Goal: Consume media (video, audio): Consume media (video, audio)

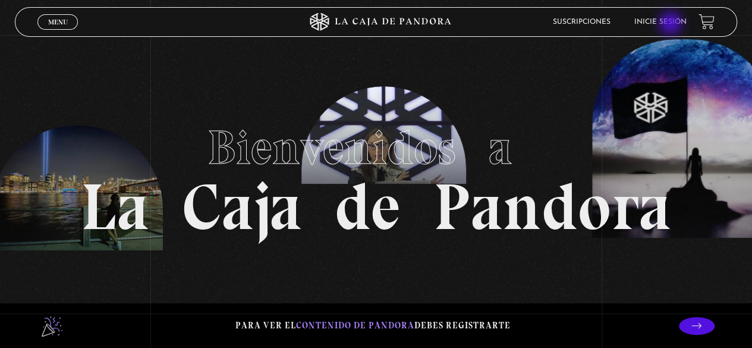
click at [672, 24] on link "Inicie sesión" at bounding box center [660, 21] width 52 height 7
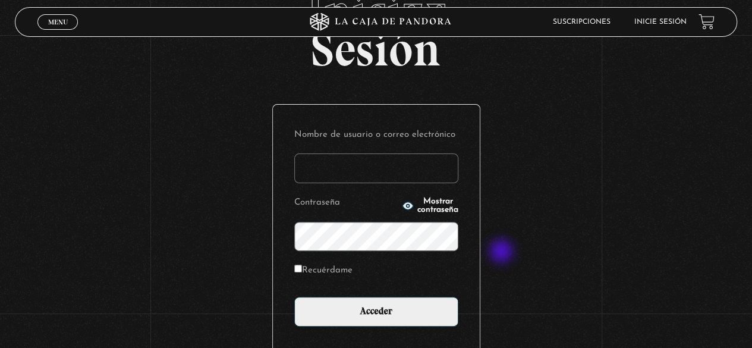
scroll to position [167, 0]
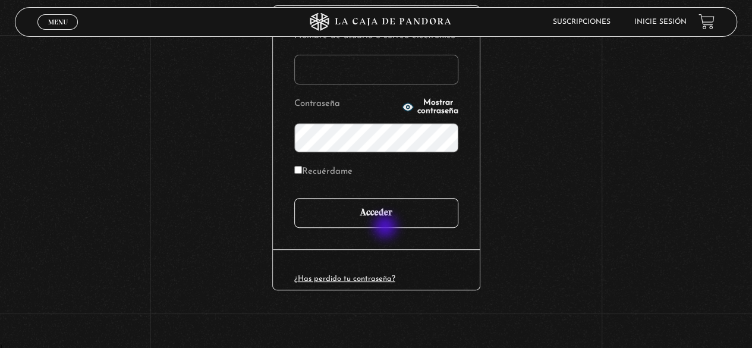
type input "desi.a.s31@gmail.com"
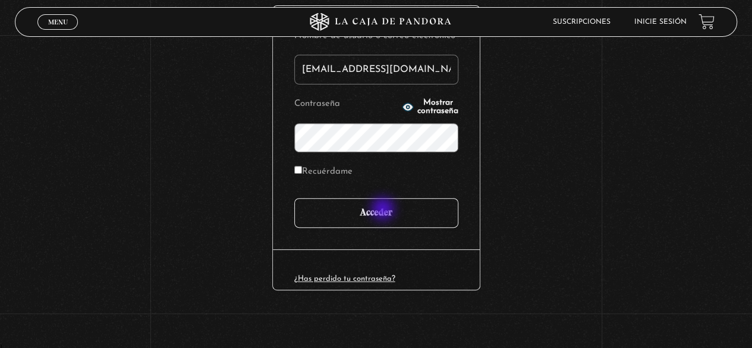
click at [384, 210] on input "Acceder" at bounding box center [376, 213] width 164 height 30
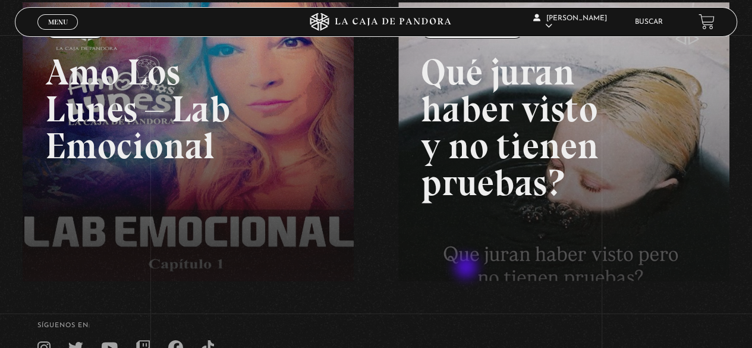
scroll to position [294, 0]
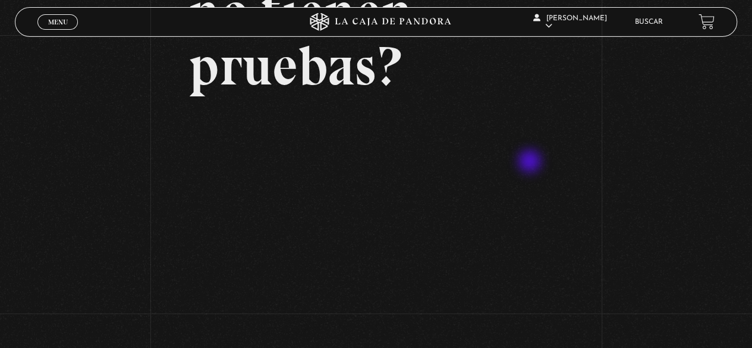
scroll to position [238, 0]
